Goal: Check status: Check status

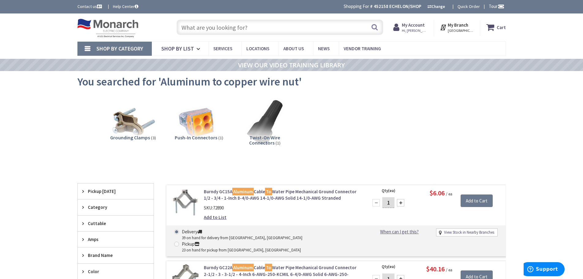
click at [253, 27] on input "text" at bounding box center [280, 27] width 207 height 15
click at [253, 26] on input "text" at bounding box center [280, 27] width 207 height 15
type input "1"
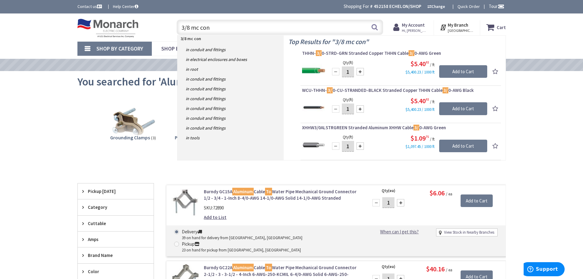
type input "3/8 mc conn"
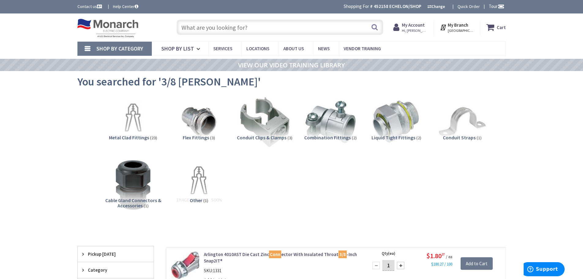
click at [201, 26] on input "text" at bounding box center [280, 27] width 207 height 15
click at [416, 21] on div "My Account Hi, Morgan Morgan Nolan morgan.echelonelectric@gmail.com My Catalog …" at bounding box center [411, 28] width 47 height 16
click at [417, 23] on strong "My Account" at bounding box center [413, 25] width 23 height 6
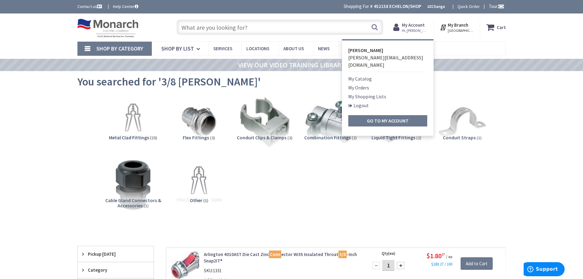
click at [369, 84] on link "My Orders" at bounding box center [358, 87] width 21 height 7
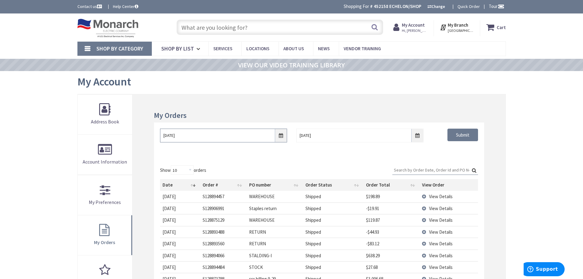
click at [281, 137] on input "9/26/2025" at bounding box center [223, 136] width 127 height 14
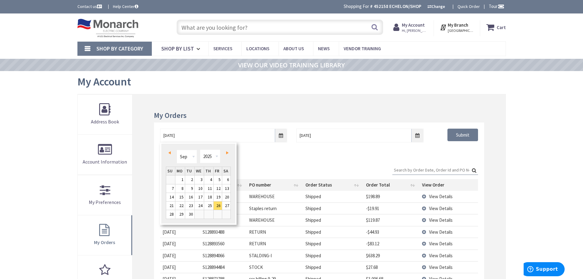
click at [265, 111] on div "My Orders 9/26/2025 10/3/2025 Submit Show 10 25 50 100 orders Search: Date Orde…" at bounding box center [319, 234] width 373 height 281
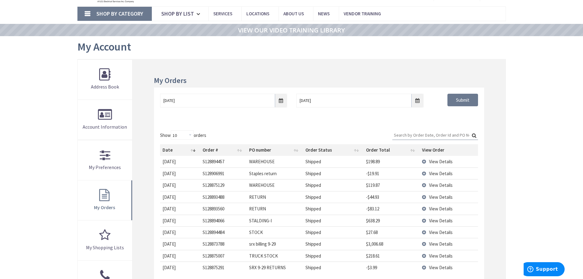
scroll to position [92, 0]
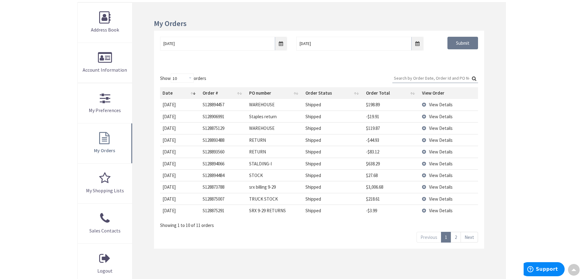
click at [434, 152] on span "View Details" at bounding box center [441, 152] width 24 height 6
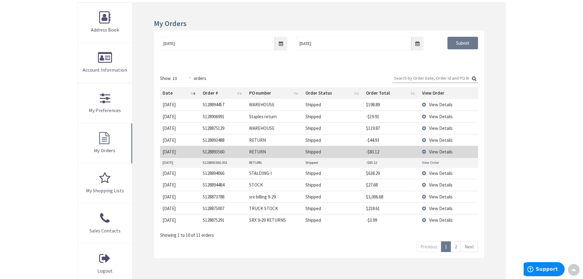
click at [434, 162] on link "View Order" at bounding box center [430, 162] width 17 height 5
click at [437, 140] on span "View Details" at bounding box center [441, 140] width 24 height 6
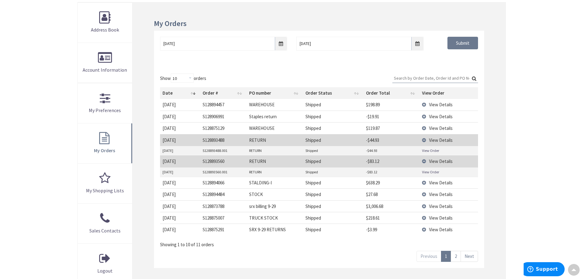
click at [428, 150] on link "View Order" at bounding box center [430, 150] width 17 height 5
click at [443, 195] on span "View Details" at bounding box center [441, 194] width 24 height 6
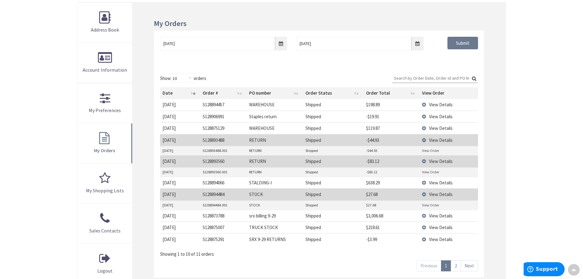
click at [436, 205] on link "View Order" at bounding box center [430, 204] width 17 height 5
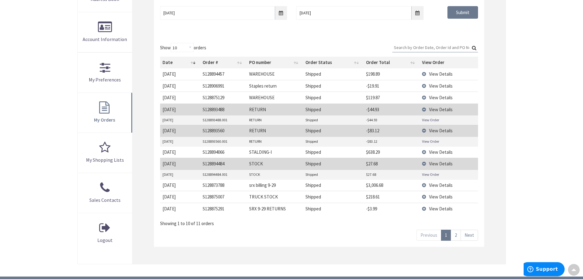
click at [430, 197] on span "View Details" at bounding box center [441, 197] width 24 height 6
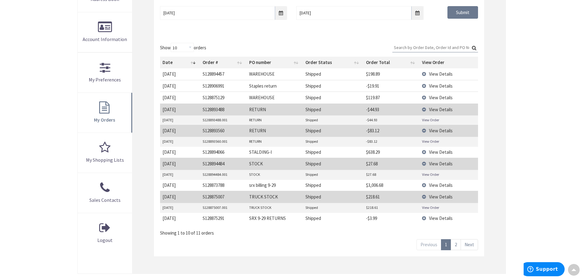
click at [429, 208] on link "View Order" at bounding box center [430, 207] width 17 height 5
click at [444, 153] on span "View Details" at bounding box center [441, 152] width 24 height 6
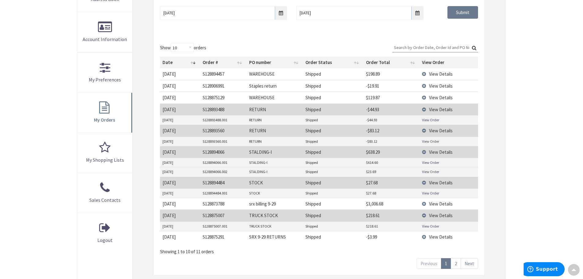
click at [430, 163] on link "View Order" at bounding box center [430, 162] width 17 height 5
click at [425, 132] on td "View Details" at bounding box center [449, 131] width 58 height 12
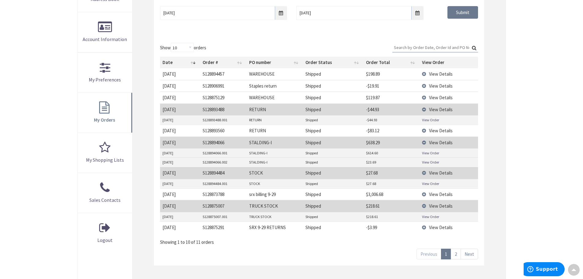
click at [424, 141] on td "View Details" at bounding box center [449, 143] width 58 height 12
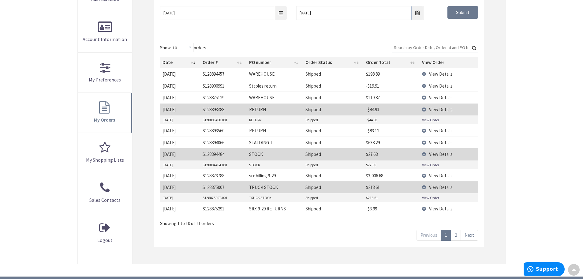
click at [423, 154] on td "View Details" at bounding box center [449, 154] width 58 height 12
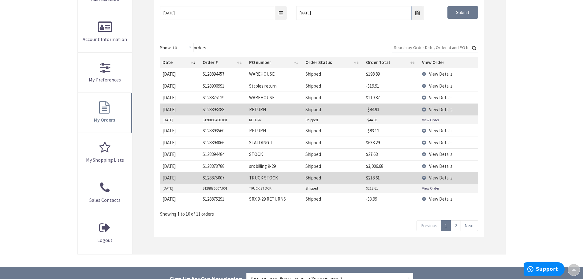
click at [424, 177] on td "View Details" at bounding box center [449, 178] width 58 height 12
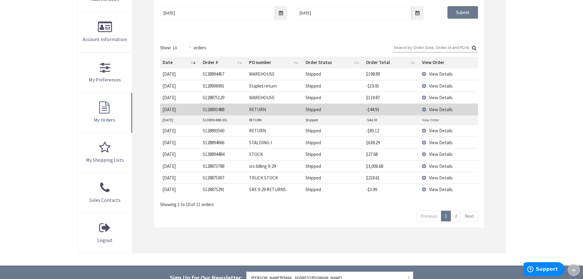
click at [425, 109] on td "View Details" at bounding box center [449, 109] width 58 height 12
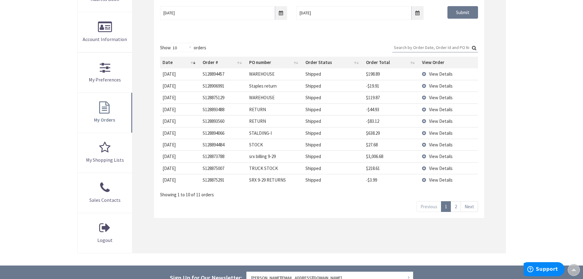
click at [425, 134] on td "View Details" at bounding box center [449, 133] width 58 height 12
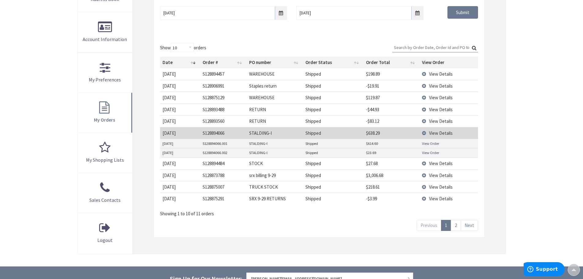
click at [427, 150] on link "View Order" at bounding box center [430, 152] width 17 height 5
click at [424, 132] on td "View Details" at bounding box center [449, 133] width 58 height 12
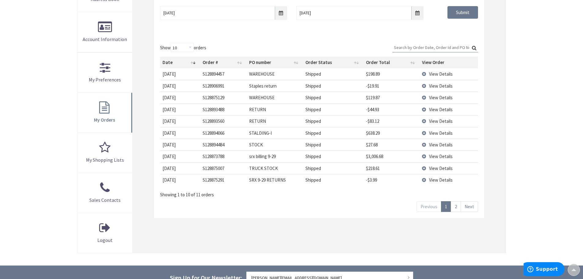
click at [425, 168] on td "View Details" at bounding box center [449, 168] width 58 height 12
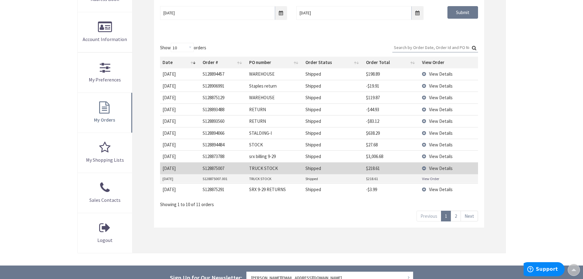
click at [426, 178] on link "View Order" at bounding box center [430, 178] width 17 height 5
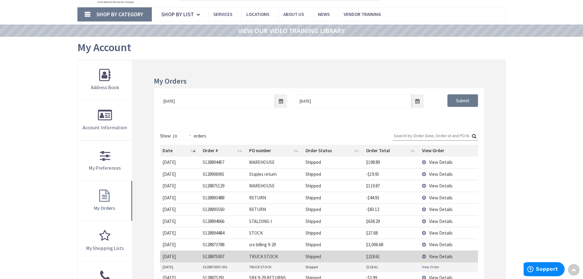
scroll to position [0, 0]
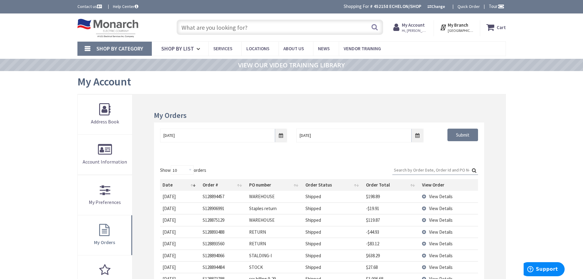
click at [216, 31] on input "text" at bounding box center [280, 27] width 207 height 15
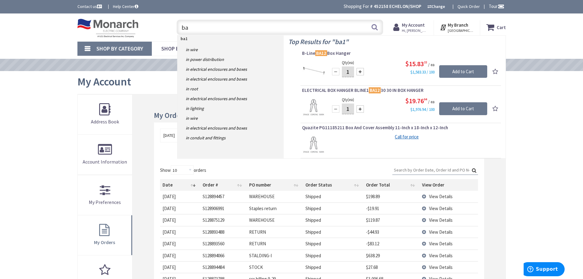
type input "b"
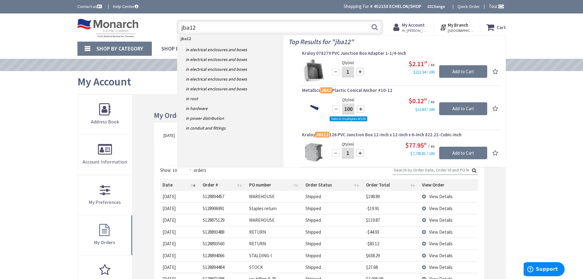
click at [223, 34] on input "jba12" at bounding box center [280, 27] width 207 height 15
click at [223, 33] on input "jba12" at bounding box center [280, 27] width 207 height 15
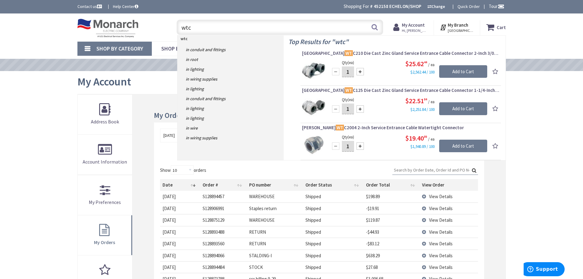
click at [216, 25] on input "wtc" at bounding box center [280, 27] width 207 height 15
click at [216, 24] on input "wtc" at bounding box center [280, 27] width 207 height 15
type input "1"
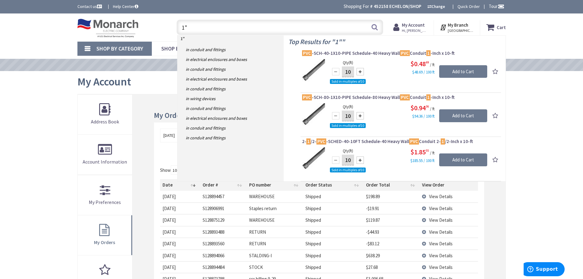
type input "1"
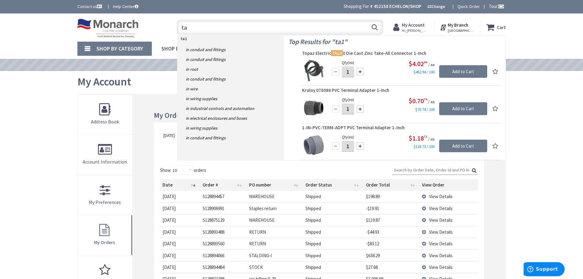
type input "t"
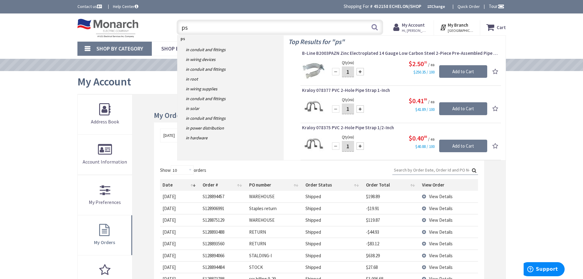
type input "p"
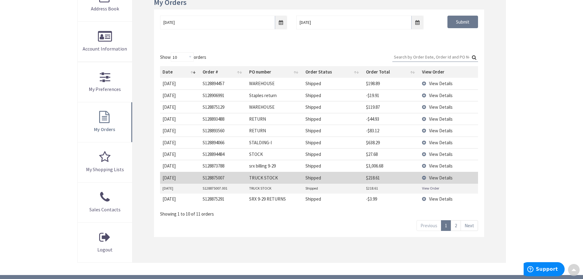
scroll to position [122, 0]
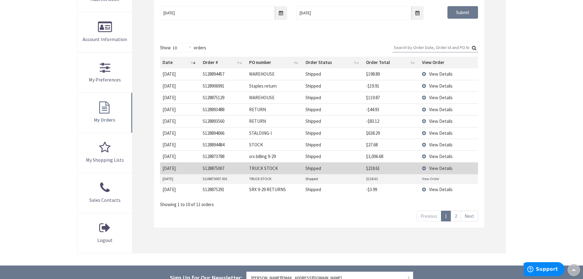
click at [438, 130] on span "View Details" at bounding box center [441, 133] width 24 height 6
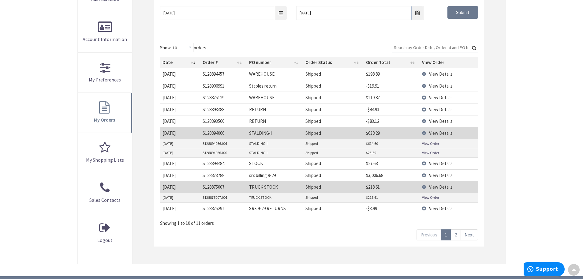
click at [429, 144] on link "View Order" at bounding box center [430, 143] width 17 height 5
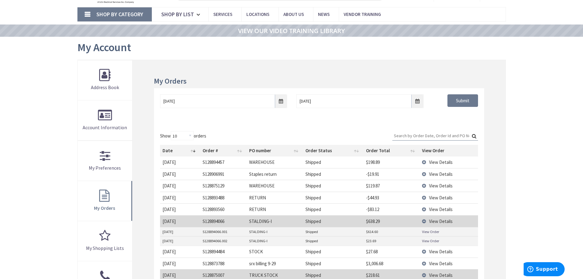
scroll to position [61, 0]
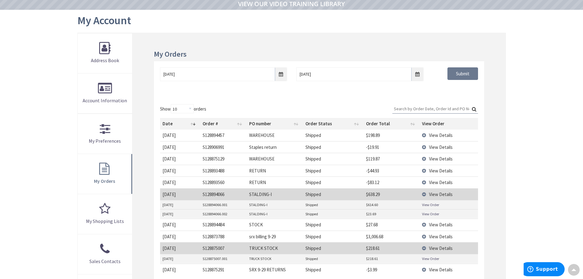
click at [427, 192] on td "View Details" at bounding box center [449, 194] width 58 height 12
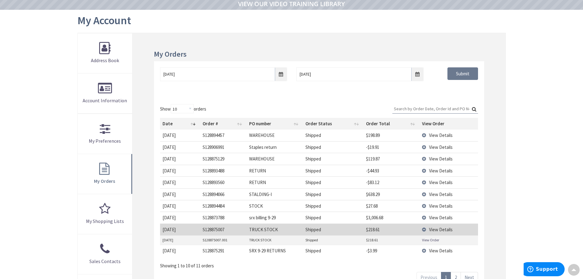
click at [426, 226] on td "View Details" at bounding box center [449, 230] width 58 height 12
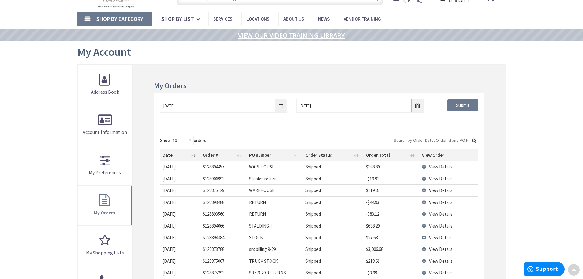
scroll to position [0, 0]
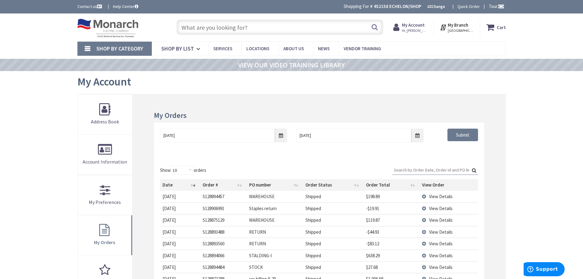
click at [205, 26] on input "text" at bounding box center [280, 27] width 207 height 15
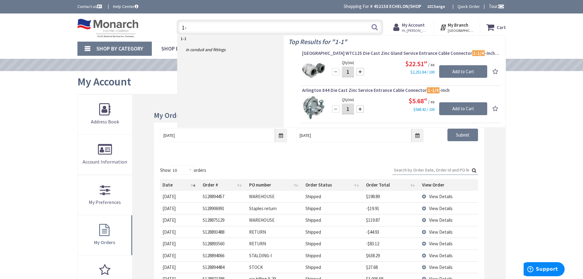
type input "1"
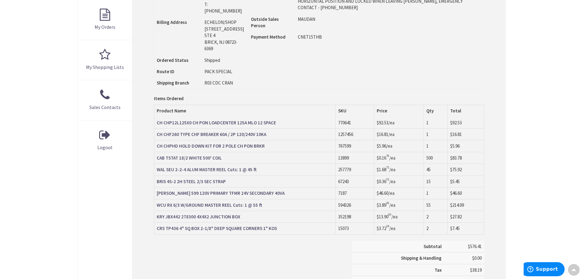
scroll to position [215, 0]
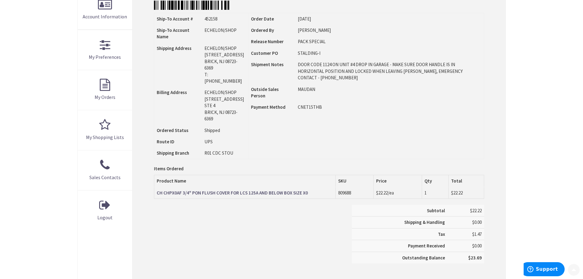
scroll to position [153, 0]
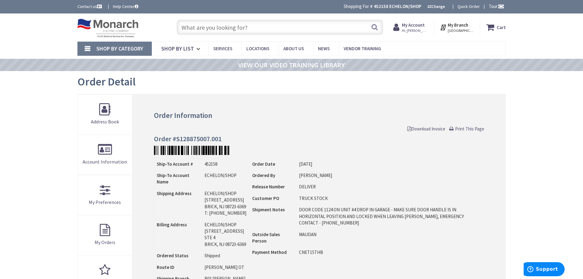
drag, startPoint x: 125, startPoint y: 29, endPoint x: 120, endPoint y: 37, distance: 9.3
click at [125, 29] on img at bounding box center [107, 28] width 61 height 19
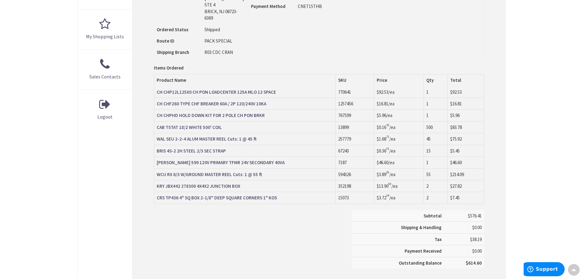
scroll to position [246, 0]
